Goal: Transaction & Acquisition: Purchase product/service

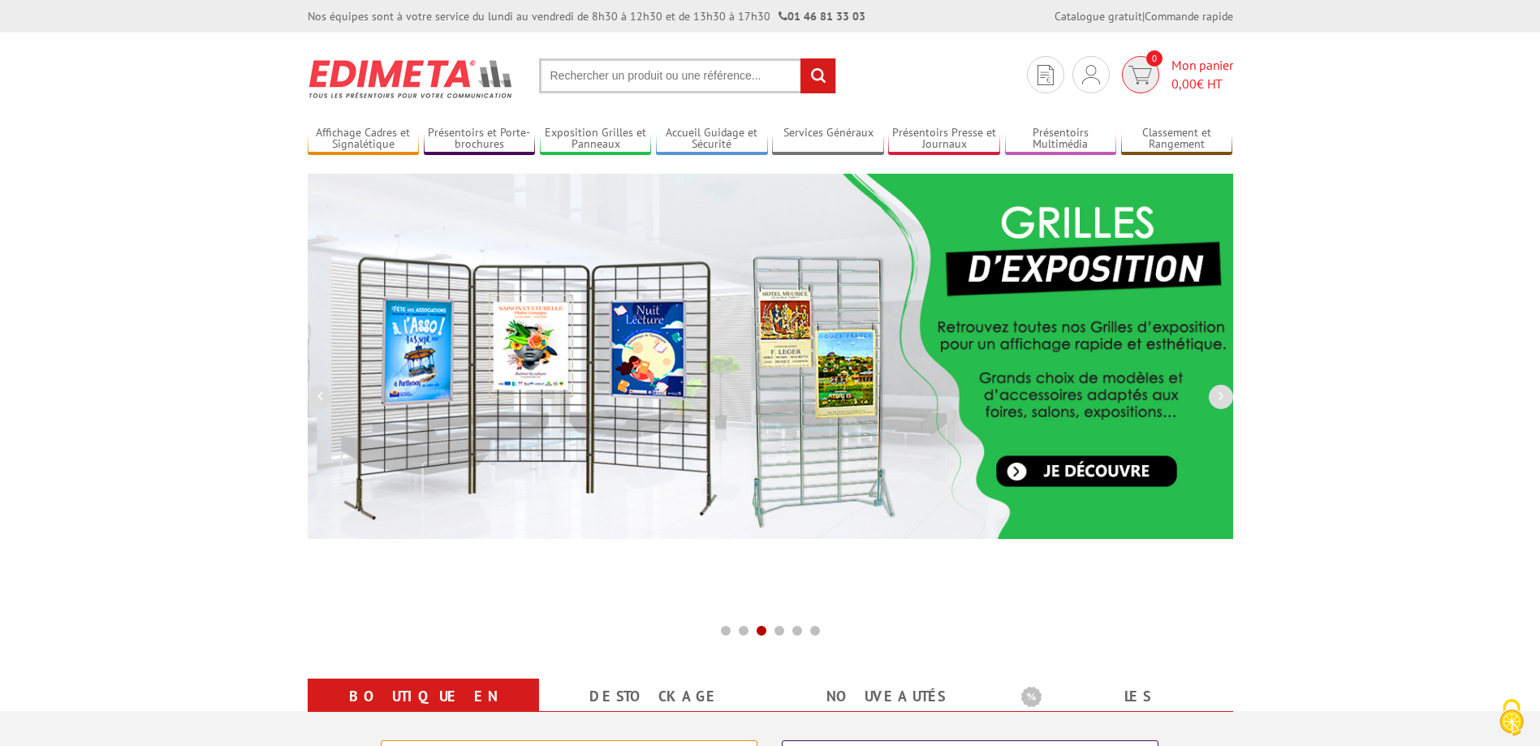
click at [1183, 70] on span "Mon panier 0,00 € HT" at bounding box center [1202, 74] width 62 height 37
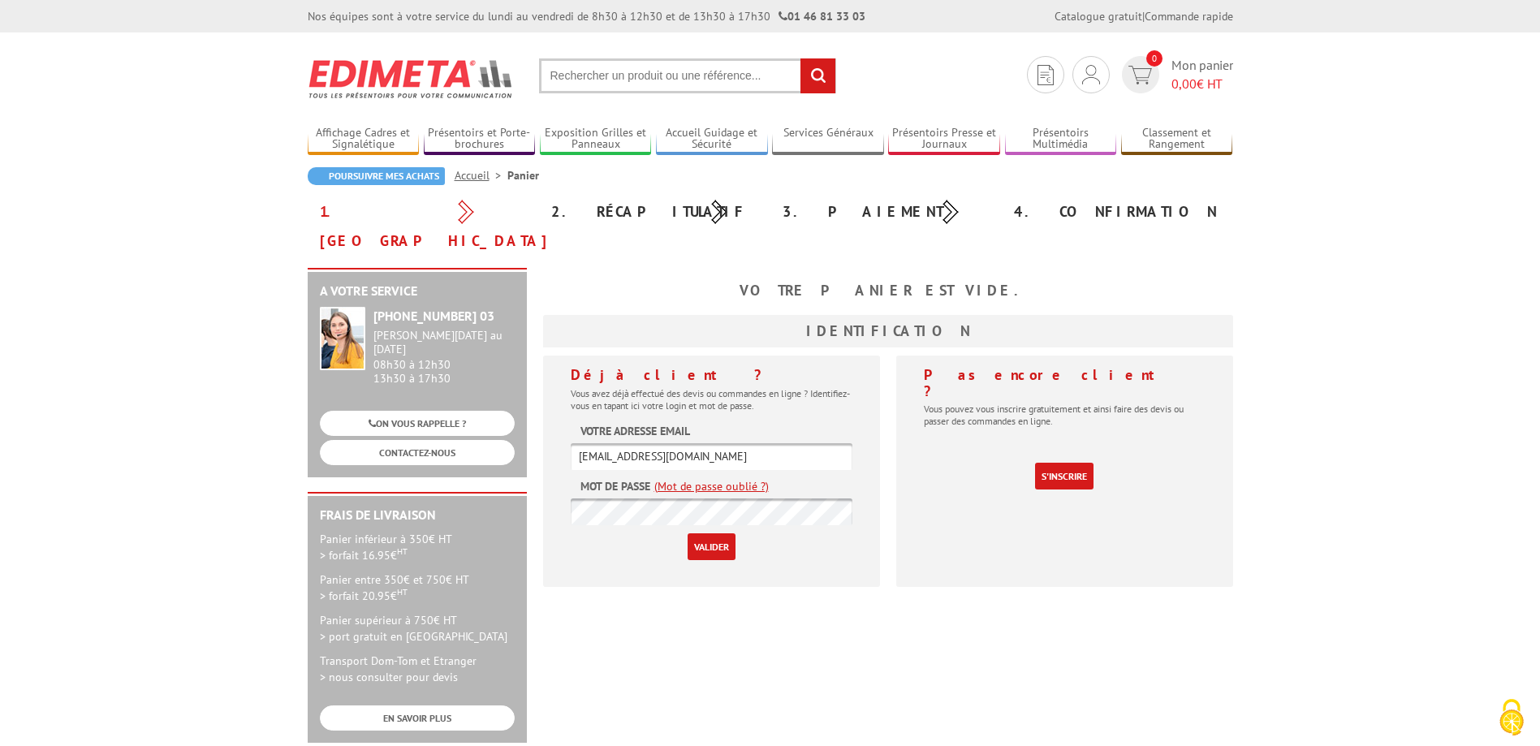
click at [706, 533] on input "Valider" at bounding box center [712, 546] width 48 height 27
